Goal: Information Seeking & Learning: Check status

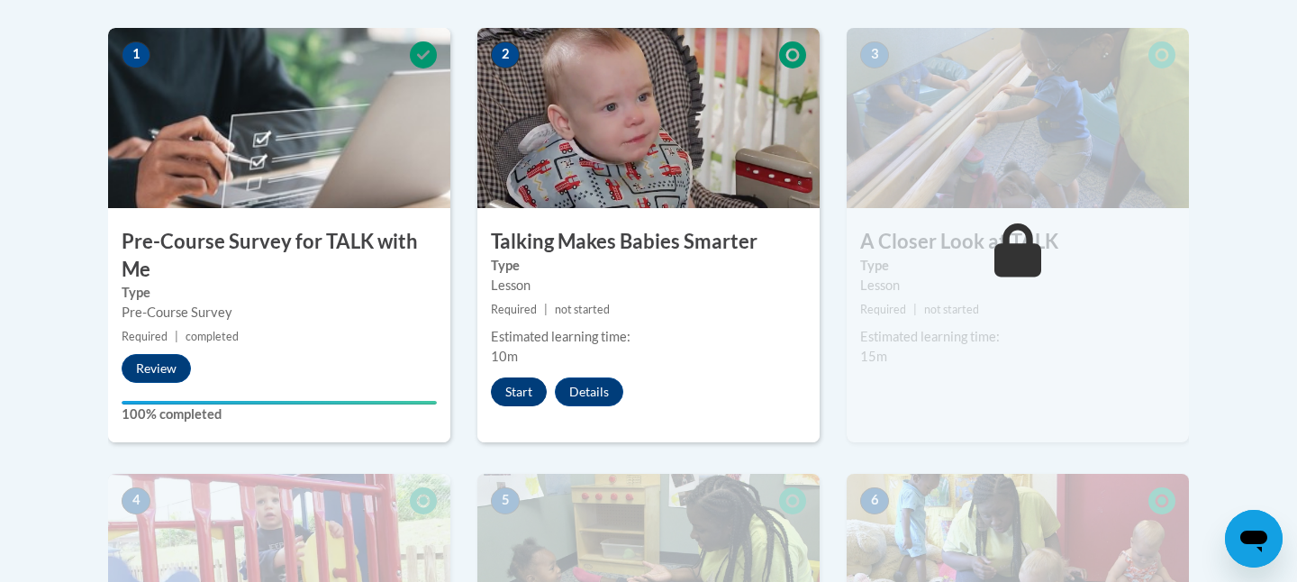
scroll to position [583, 0]
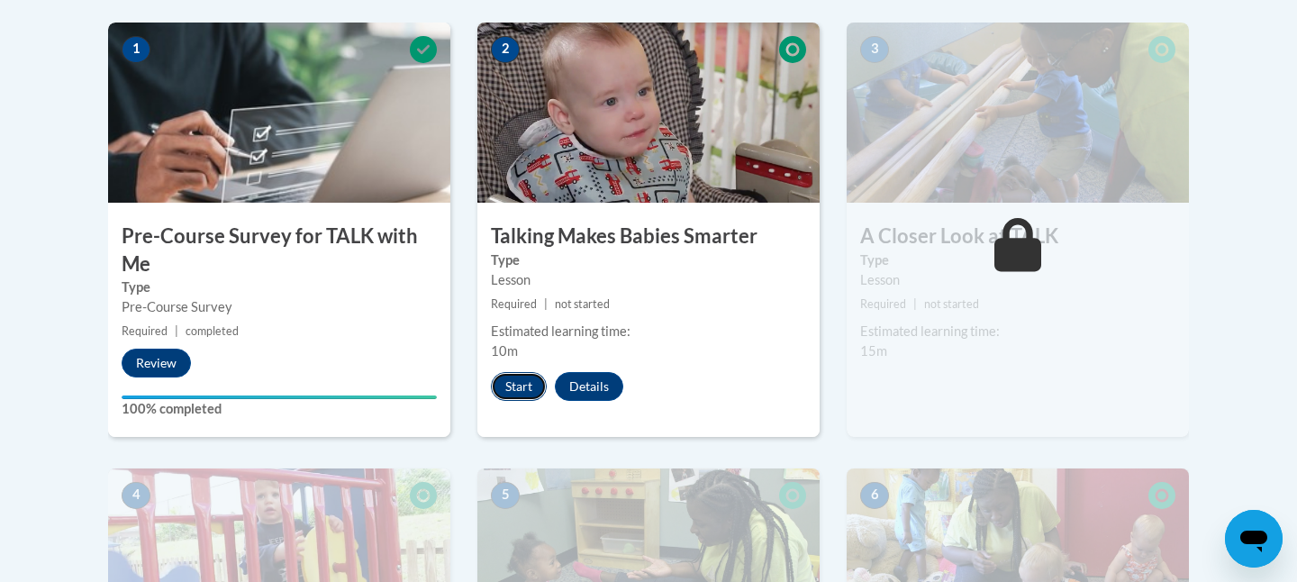
click at [523, 384] on button "Start" at bounding box center [519, 386] width 56 height 29
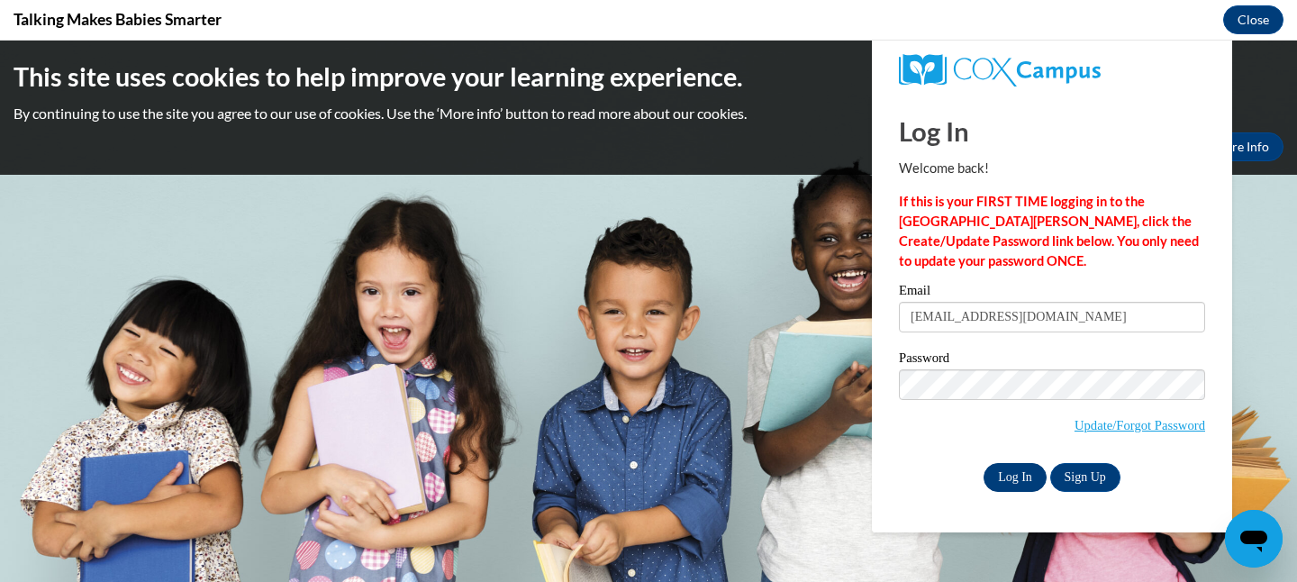
scroll to position [0, 0]
click at [1024, 472] on input "Log In" at bounding box center [1015, 477] width 63 height 29
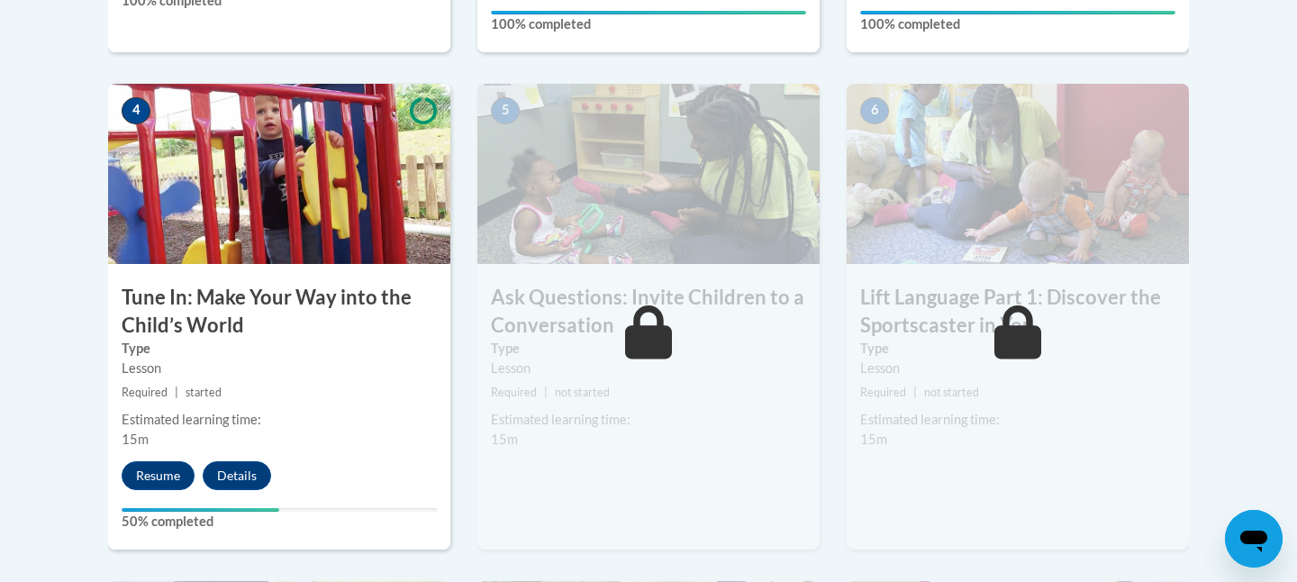
scroll to position [988, 0]
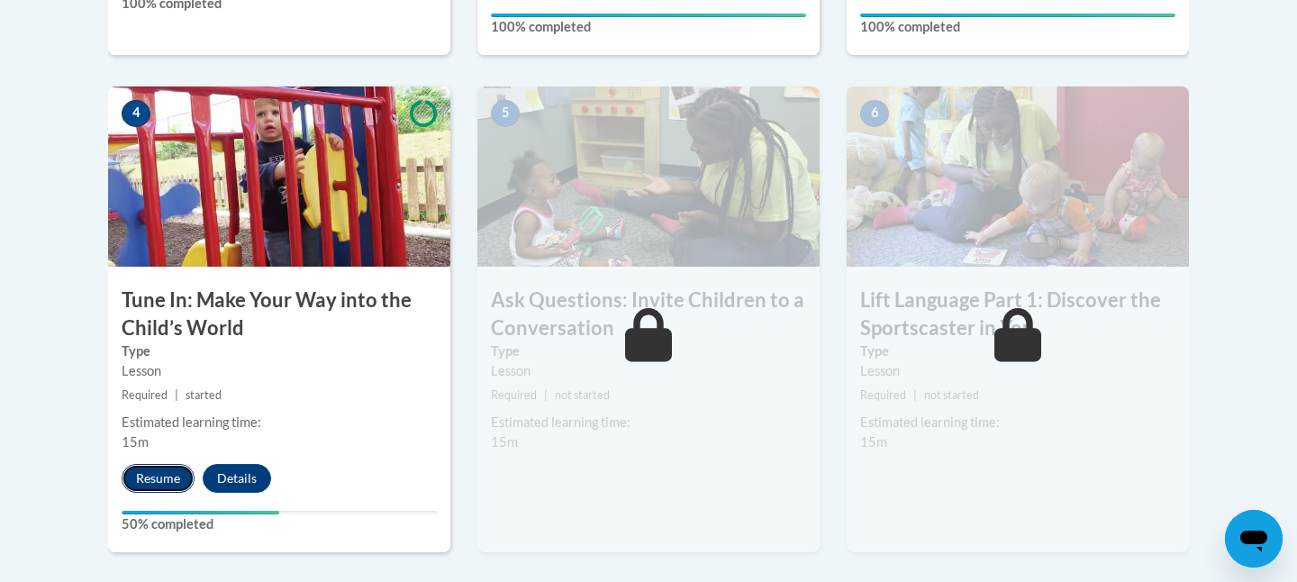
click at [136, 473] on button "Resume" at bounding box center [158, 478] width 73 height 29
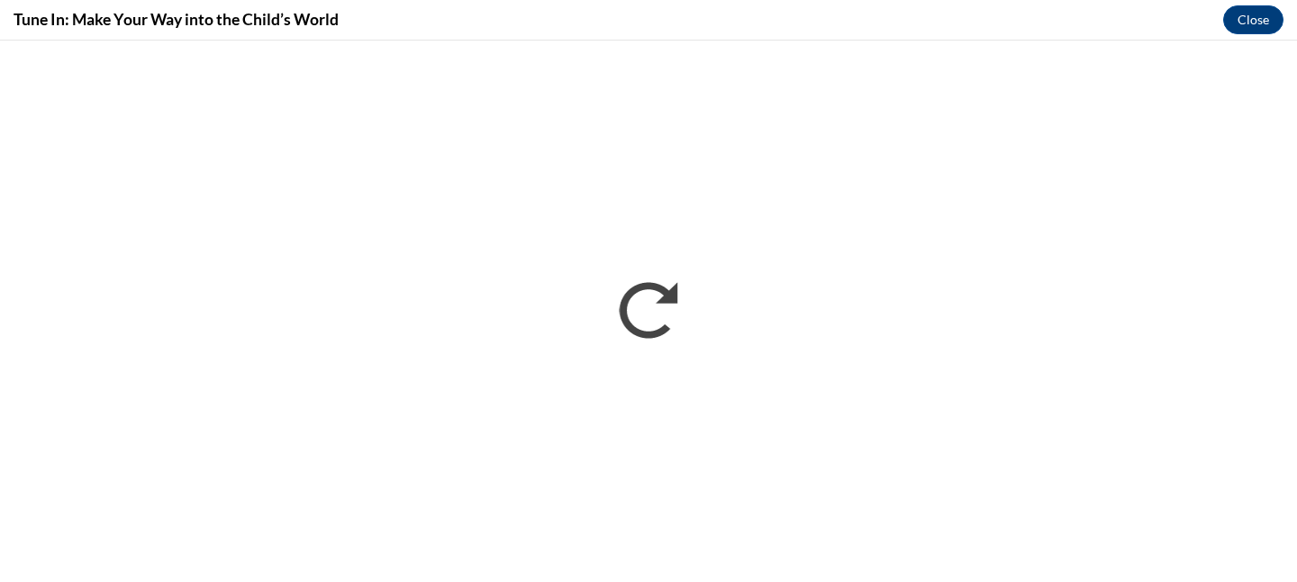
scroll to position [0, 0]
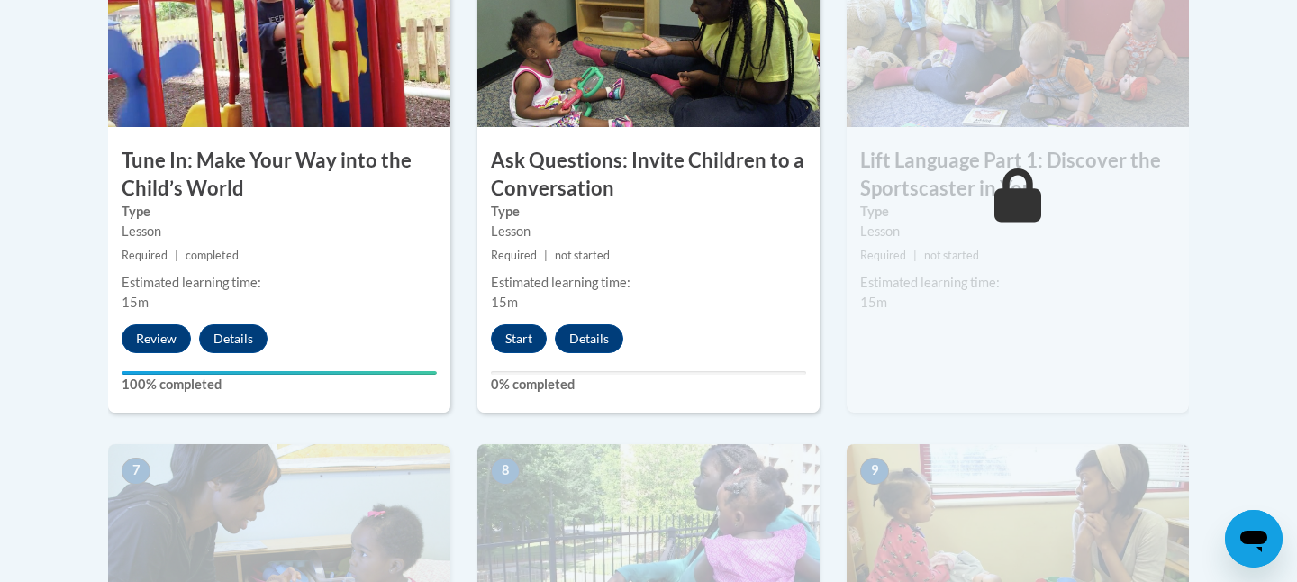
scroll to position [1155, 0]
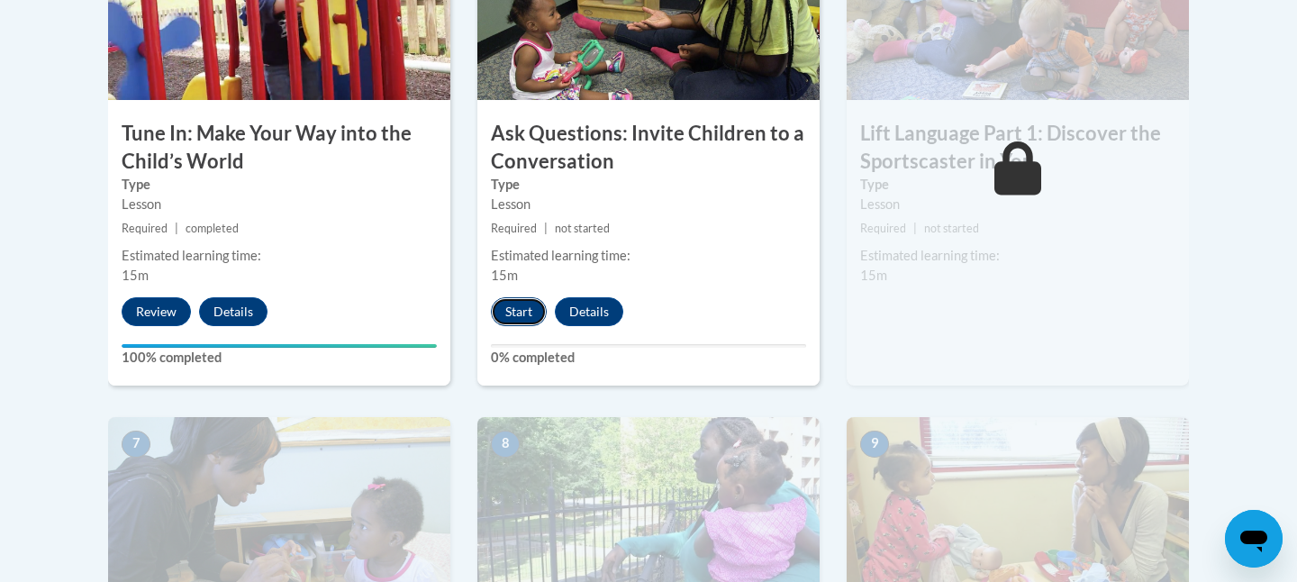
click at [536, 309] on button "Start" at bounding box center [519, 311] width 56 height 29
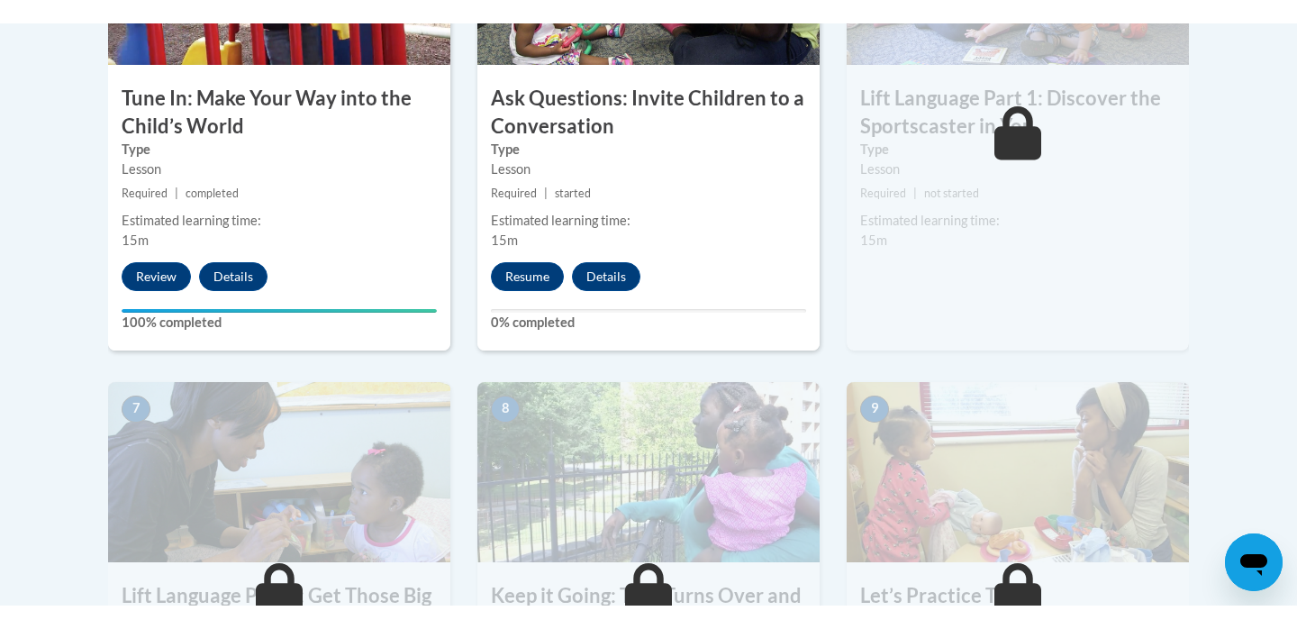
scroll to position [1220, 0]
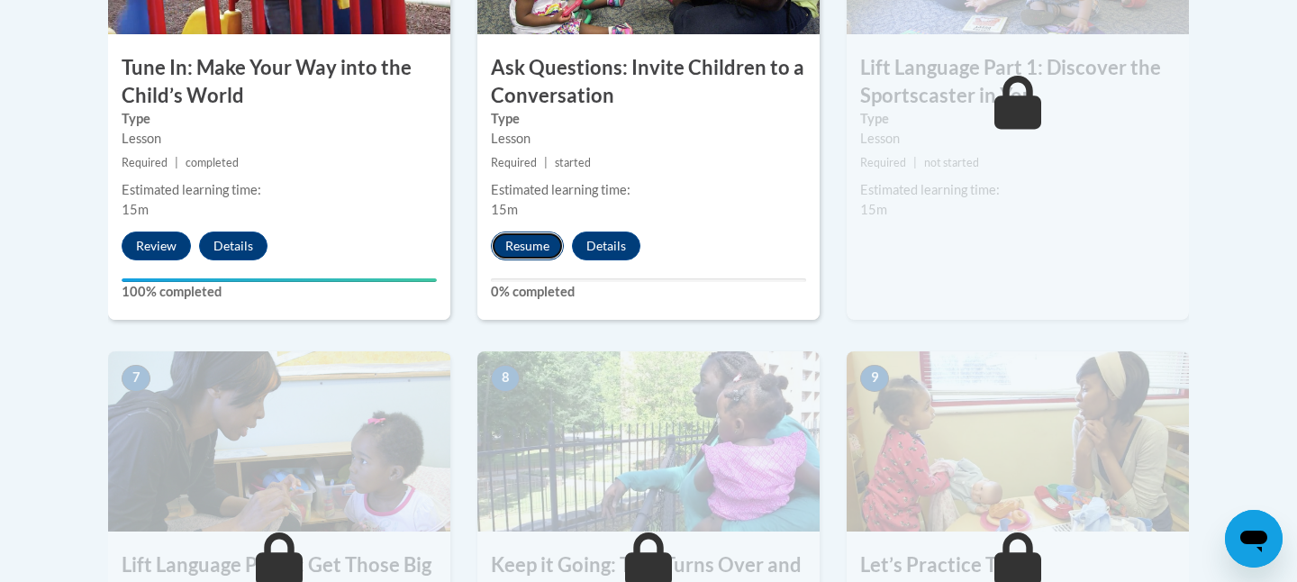
click at [516, 253] on button "Resume" at bounding box center [527, 245] width 73 height 29
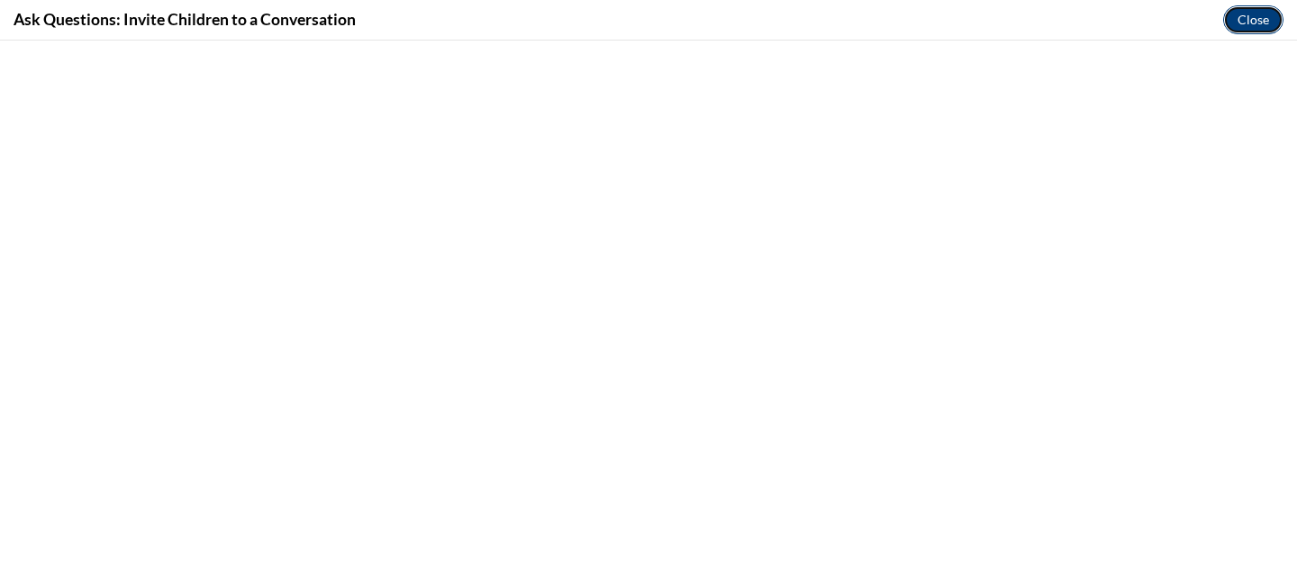
click at [1245, 26] on button "Close" at bounding box center [1253, 19] width 60 height 29
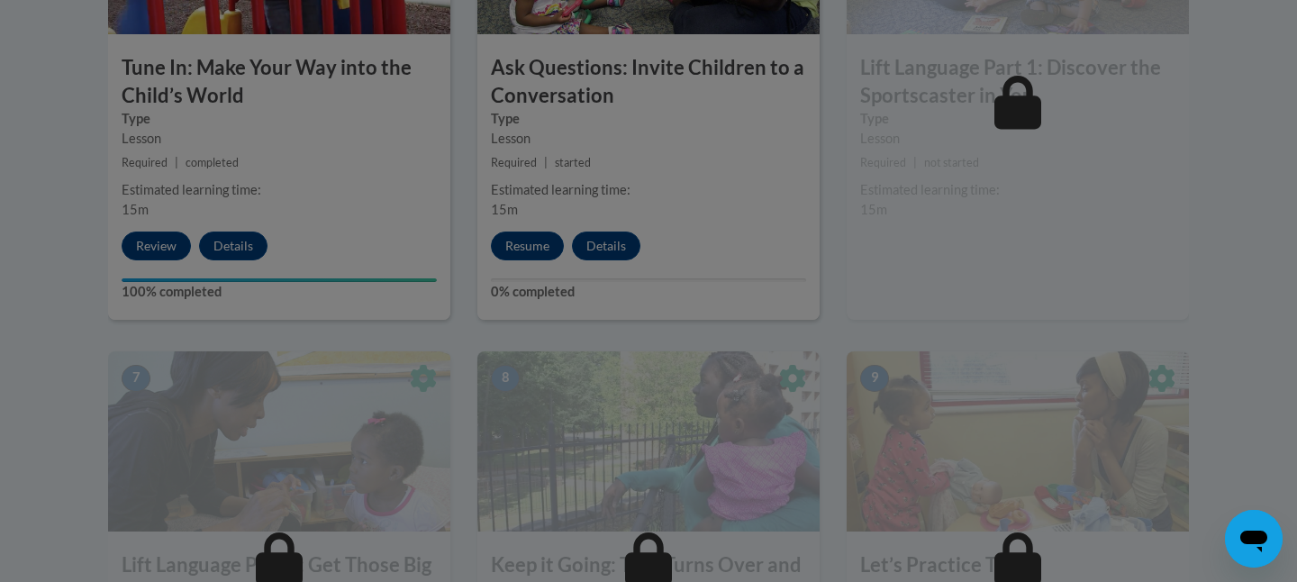
click at [542, 252] on div at bounding box center [648, 291] width 1297 height 582
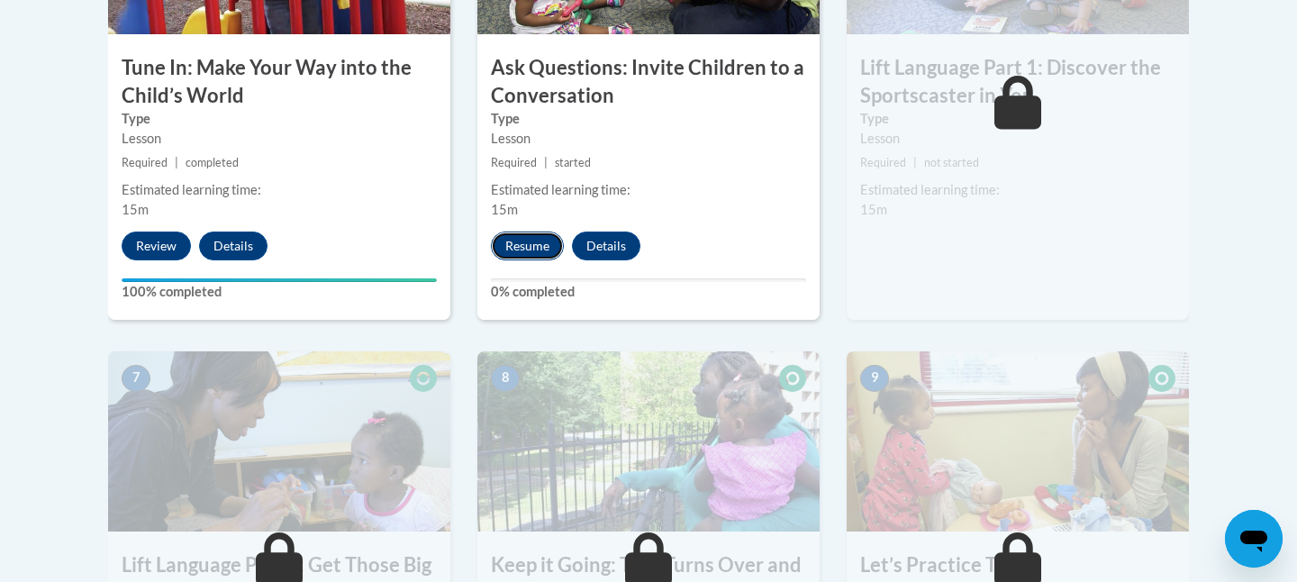
click at [531, 244] on button "Resume" at bounding box center [527, 245] width 73 height 29
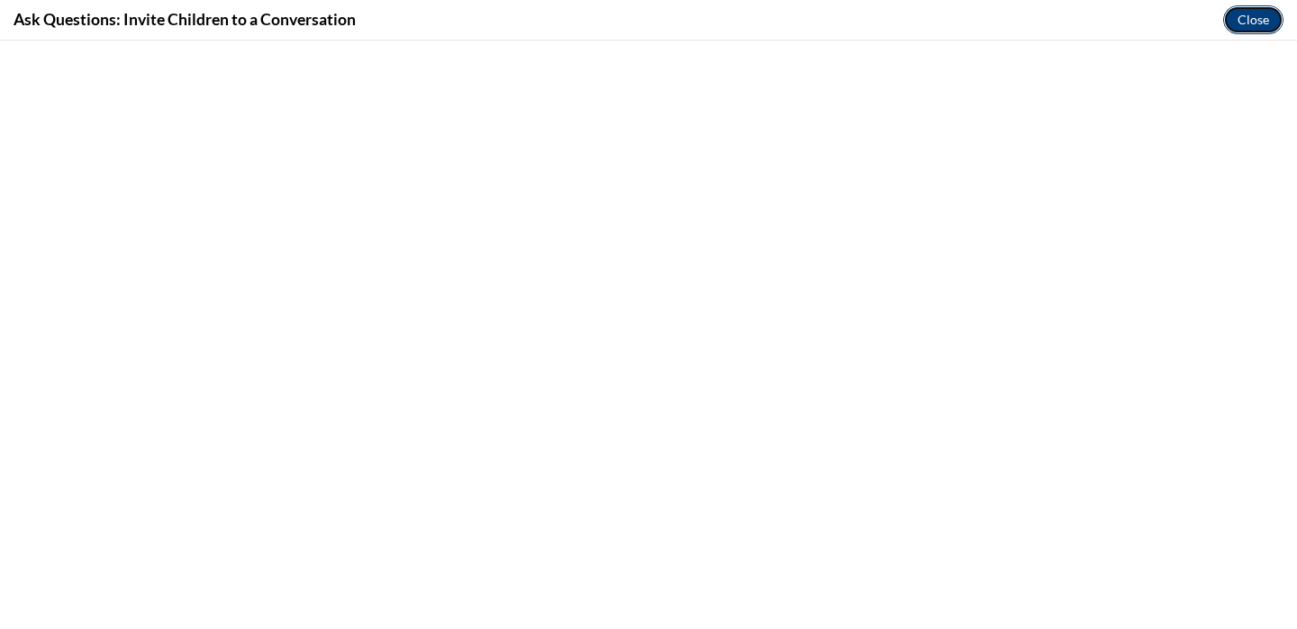
click at [1246, 24] on button "Close" at bounding box center [1253, 19] width 60 height 29
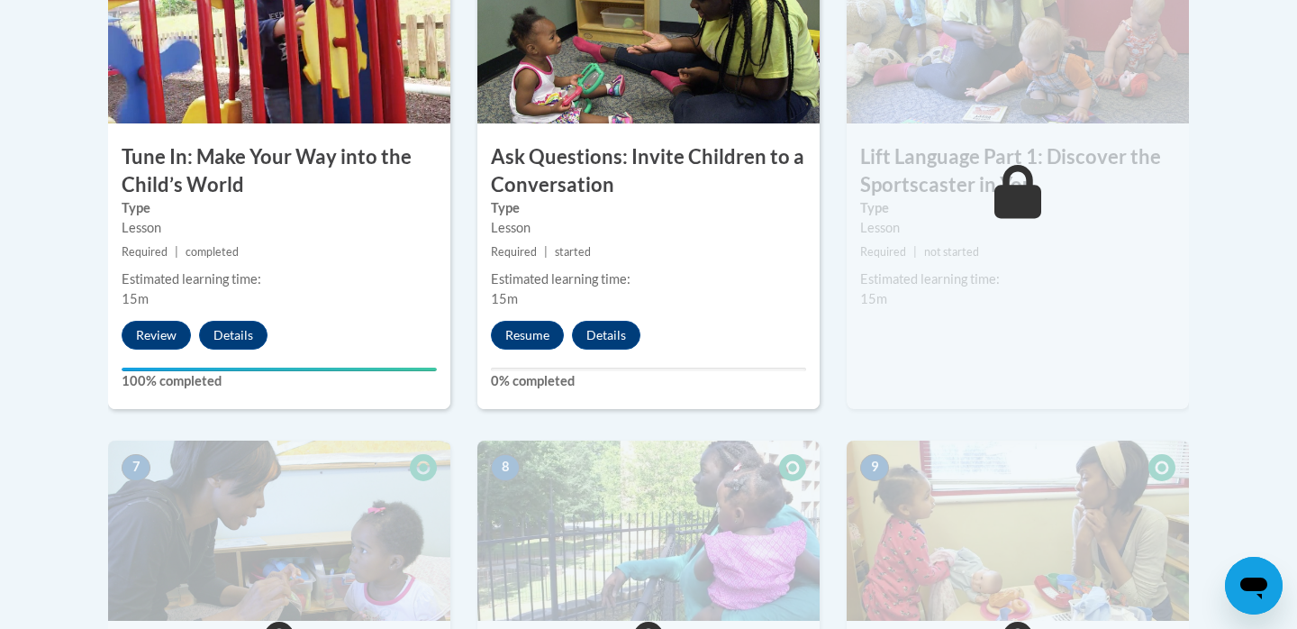
scroll to position [1051, 0]
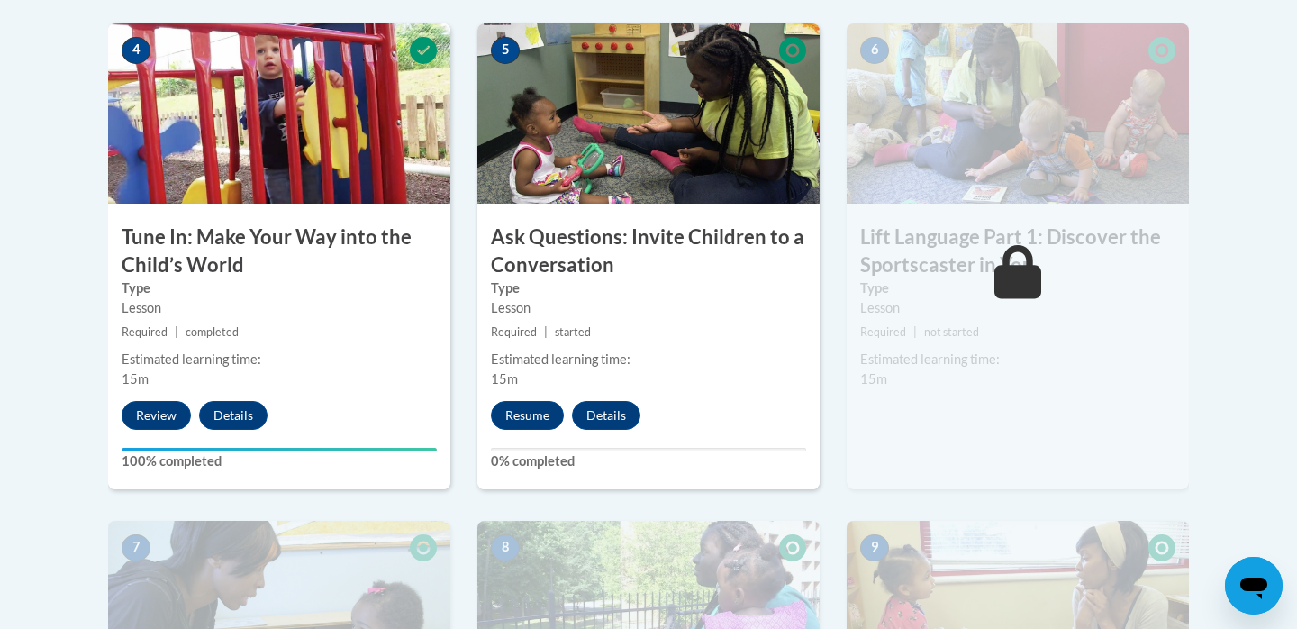
click at [657, 150] on img at bounding box center [648, 113] width 342 height 180
click at [550, 419] on button "Resume" at bounding box center [527, 415] width 73 height 29
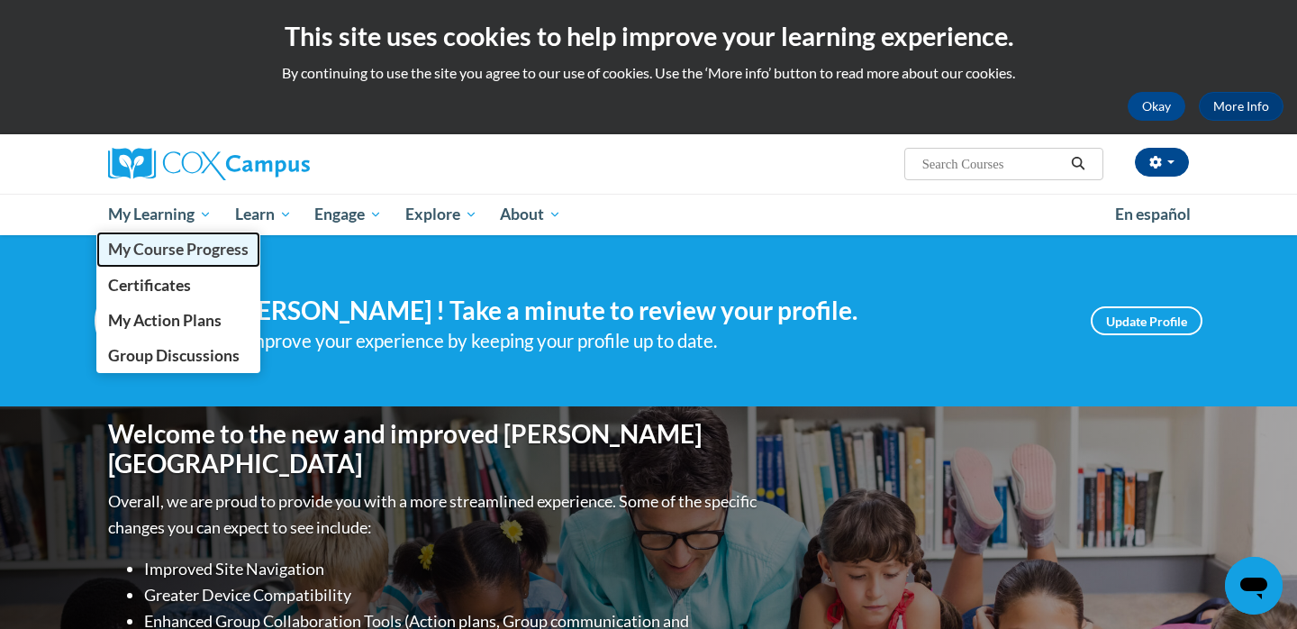
click at [186, 248] on span "My Course Progress" at bounding box center [178, 249] width 141 height 19
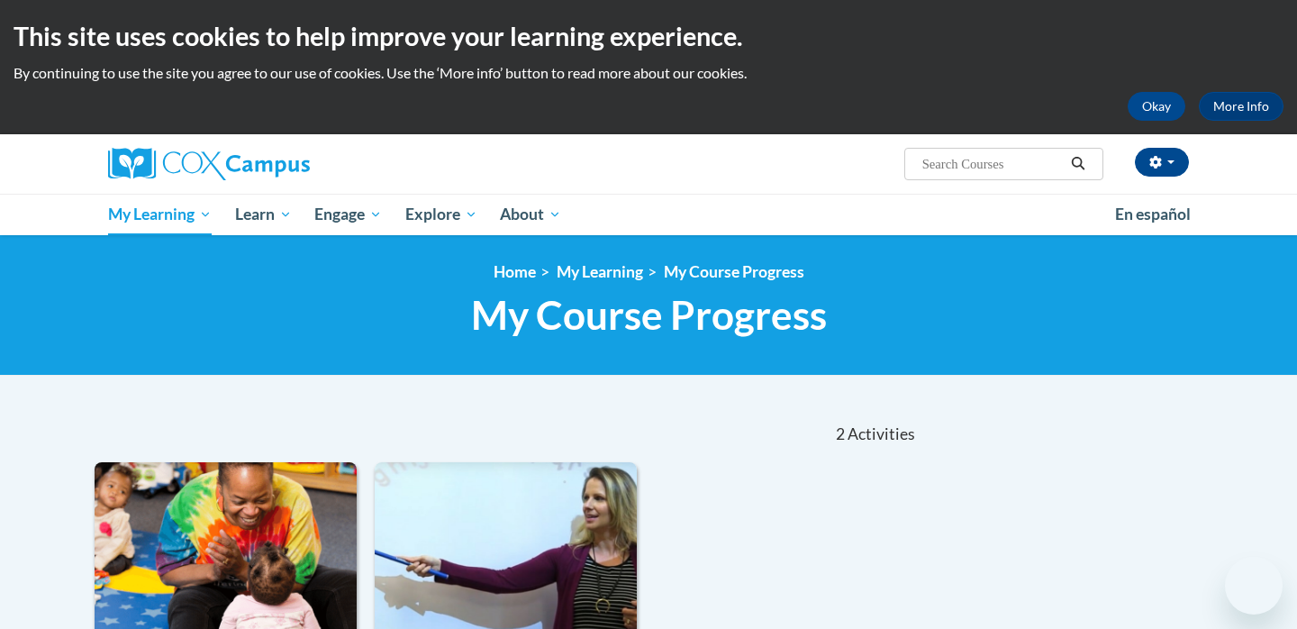
scroll to position [512, 0]
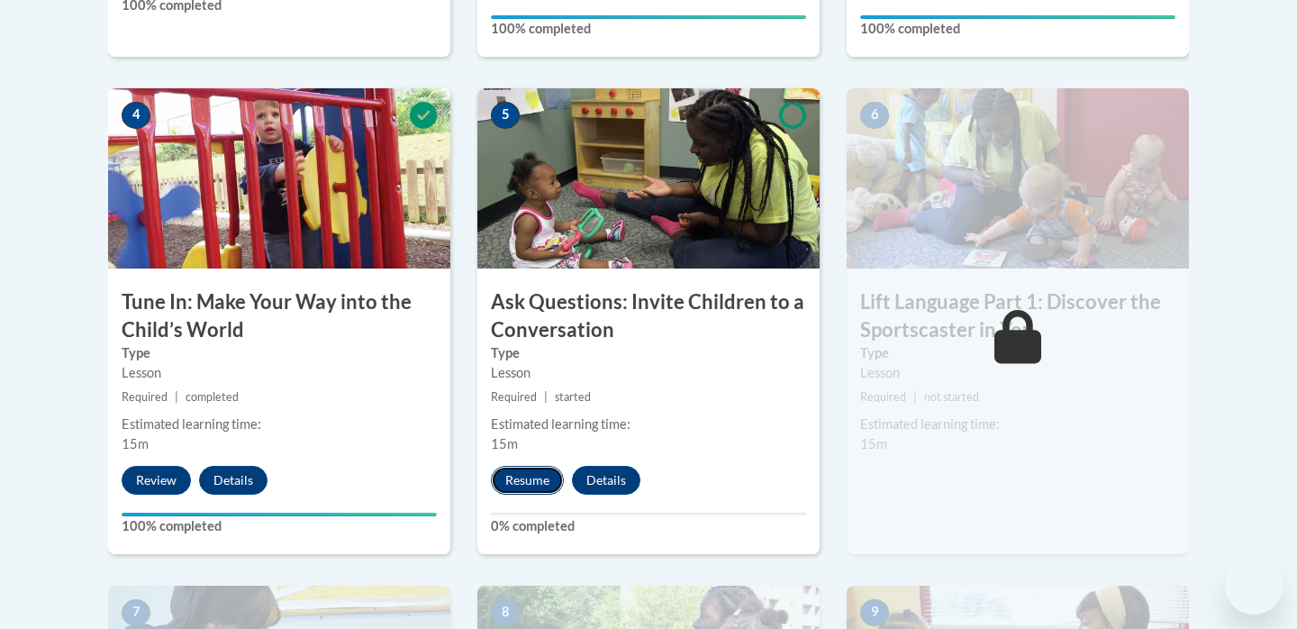
click at [515, 476] on button "Resume" at bounding box center [527, 480] width 73 height 29
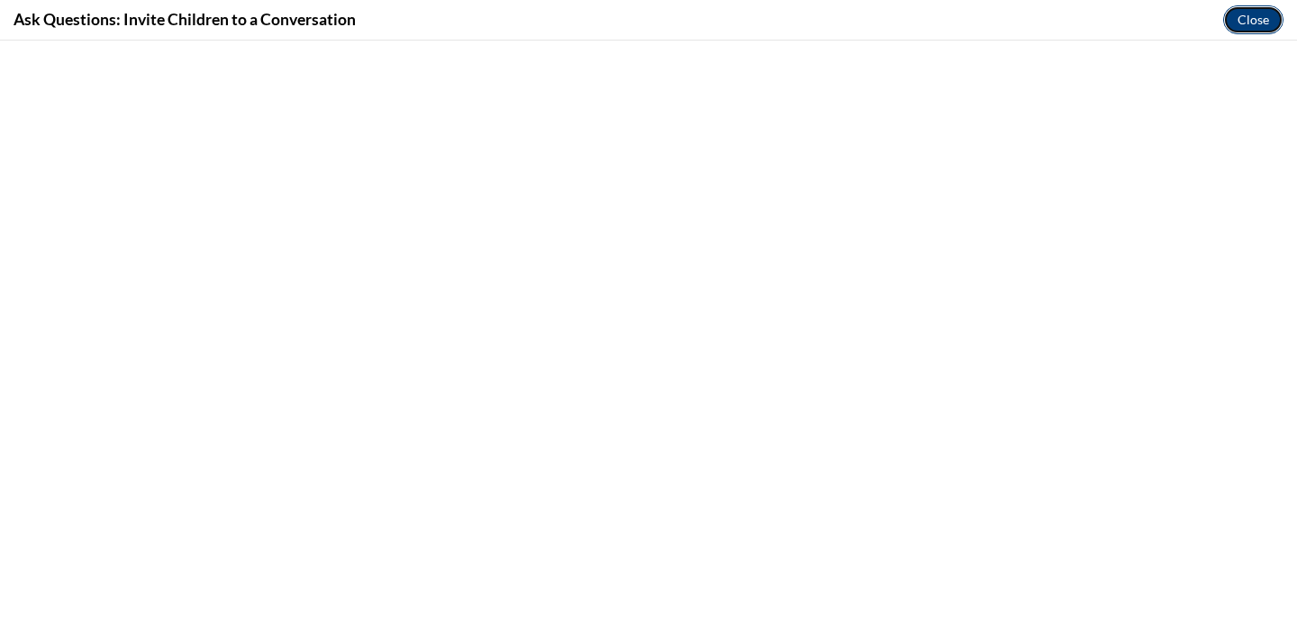
click at [1256, 9] on button "Close" at bounding box center [1253, 19] width 60 height 29
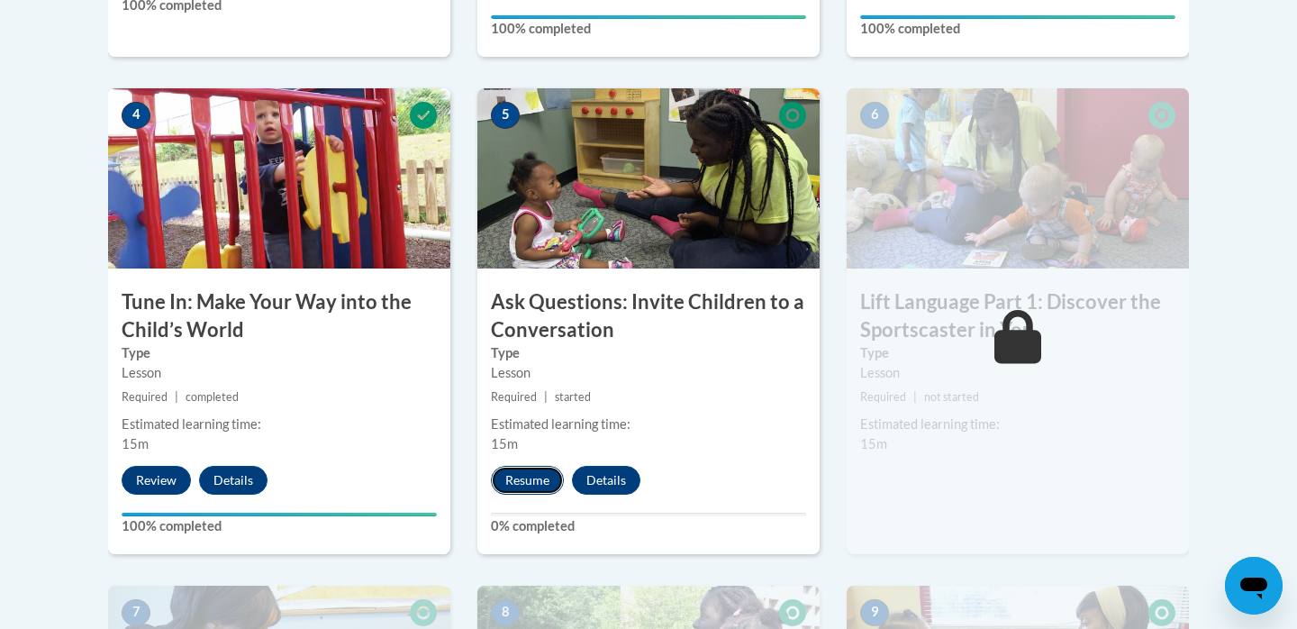
click at [544, 470] on button "Resume" at bounding box center [527, 480] width 73 height 29
